Goal: Find specific page/section: Find specific page/section

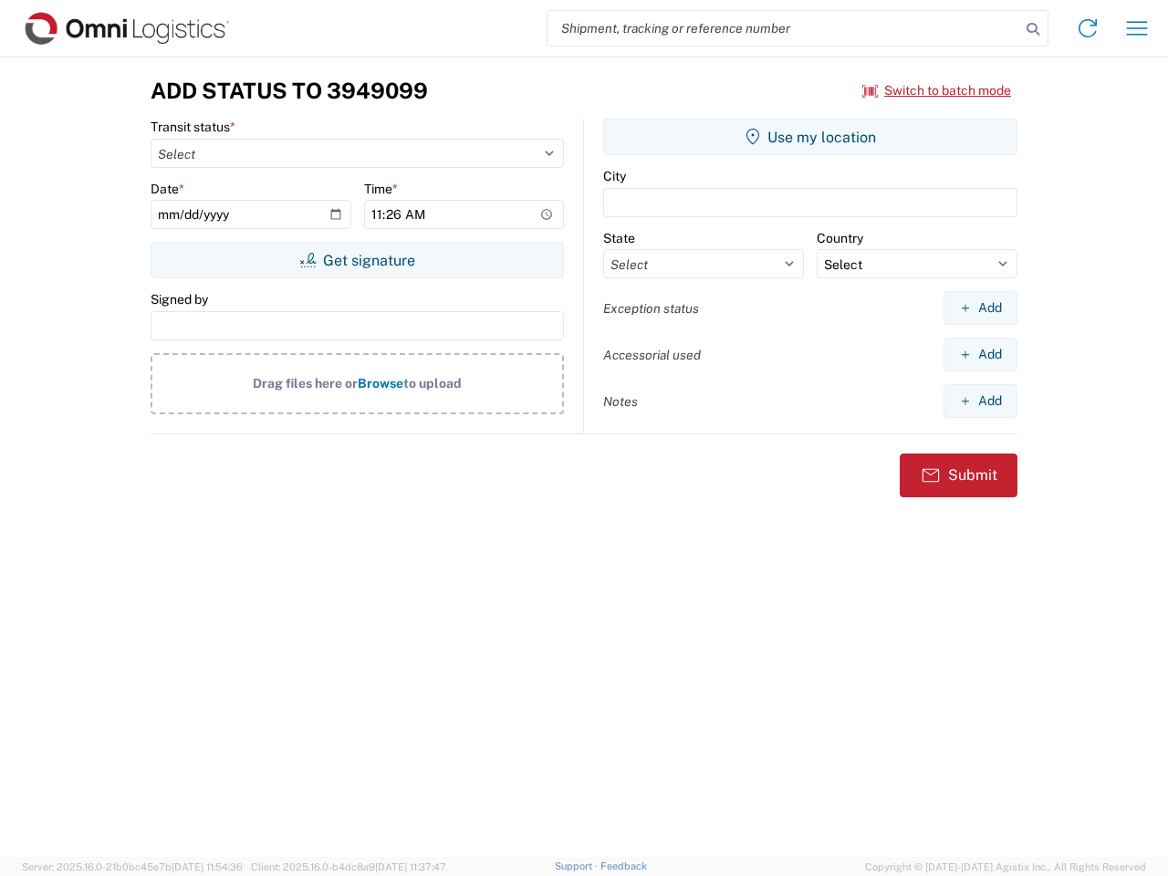
click at [784, 28] on input "search" at bounding box center [784, 28] width 473 height 35
click at [1033, 29] on icon at bounding box center [1034, 29] width 26 height 26
click at [1088, 28] on icon at bounding box center [1087, 28] width 29 height 29
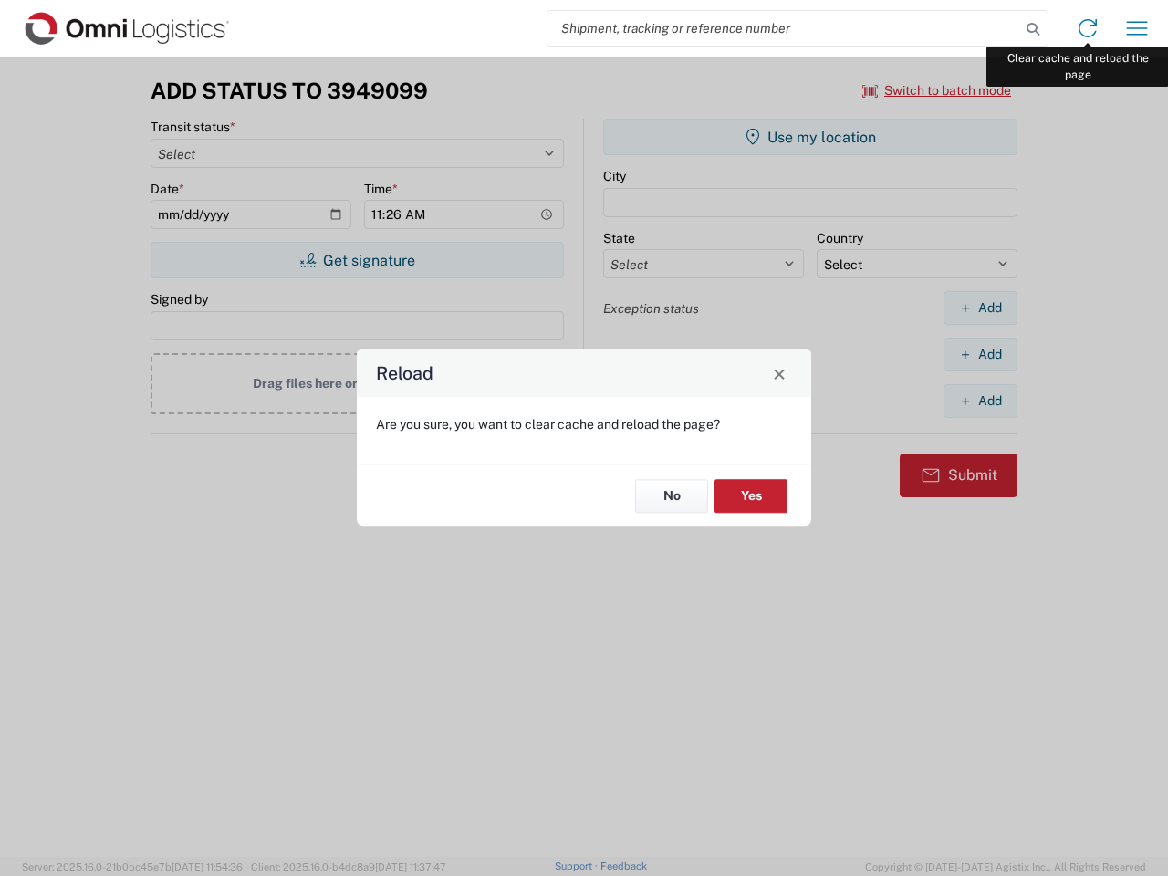
click at [1137, 28] on div "Reload Are you sure, you want to clear cache and reload the page? No Yes" at bounding box center [584, 438] width 1168 height 876
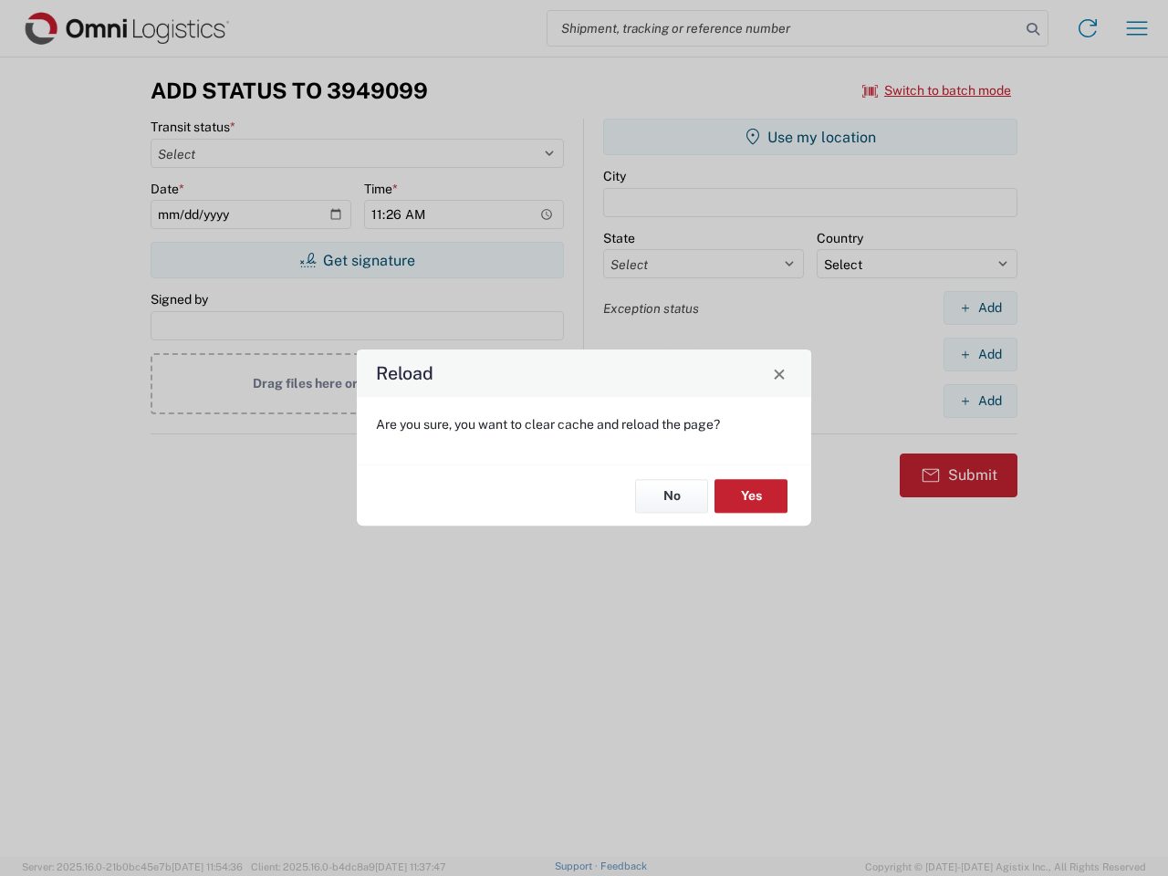
click at [937, 90] on div "Reload Are you sure, you want to clear cache and reload the page? No Yes" at bounding box center [584, 438] width 1168 height 876
click at [357, 260] on div "Reload Are you sure, you want to clear cache and reload the page? No Yes" at bounding box center [584, 438] width 1168 height 876
click at [811, 137] on div "Reload Are you sure, you want to clear cache and reload the page? No Yes" at bounding box center [584, 438] width 1168 height 876
click at [980, 308] on div "Reload Are you sure, you want to clear cache and reload the page? No Yes" at bounding box center [584, 438] width 1168 height 876
click at [980, 354] on div "Reload Are you sure, you want to clear cache and reload the page? No Yes" at bounding box center [584, 438] width 1168 height 876
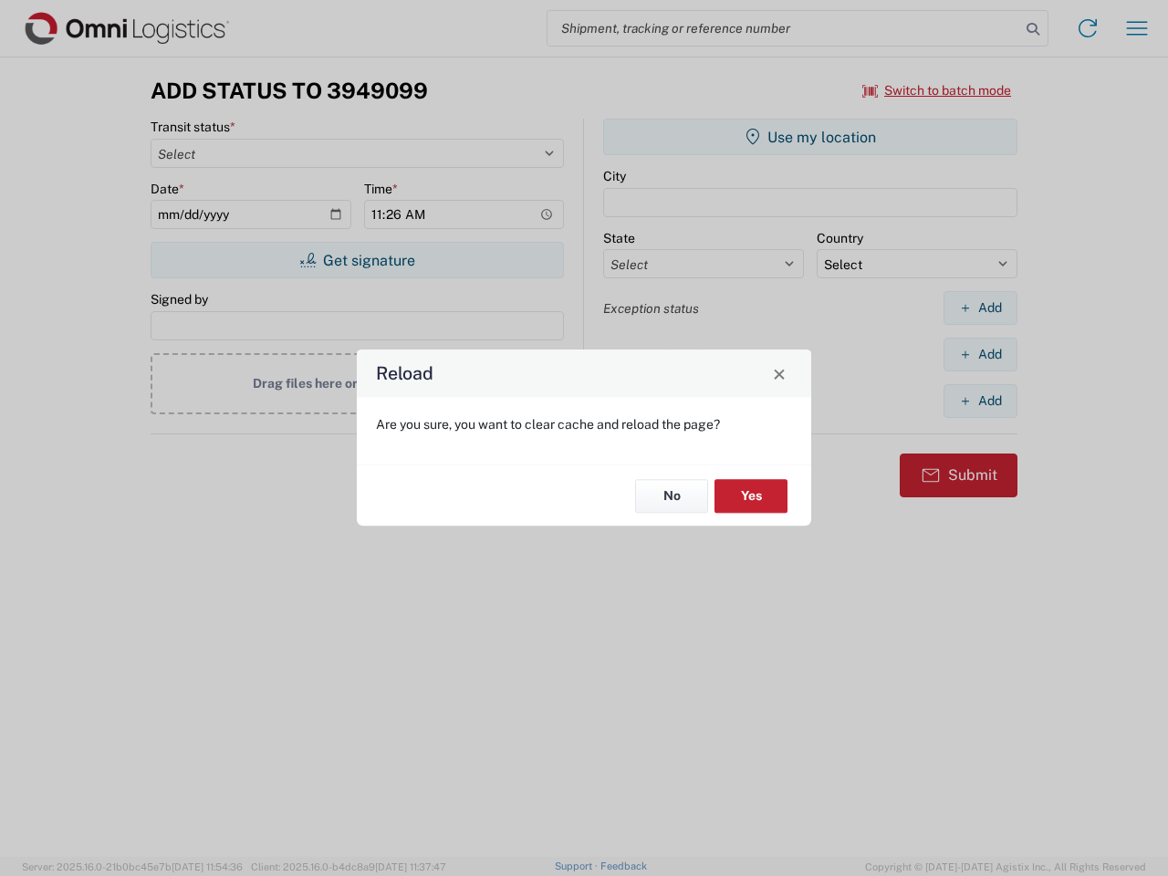
click at [980, 401] on div "Reload Are you sure, you want to clear cache and reload the page? No Yes" at bounding box center [584, 438] width 1168 height 876
